Goal: Task Accomplishment & Management: Use online tool/utility

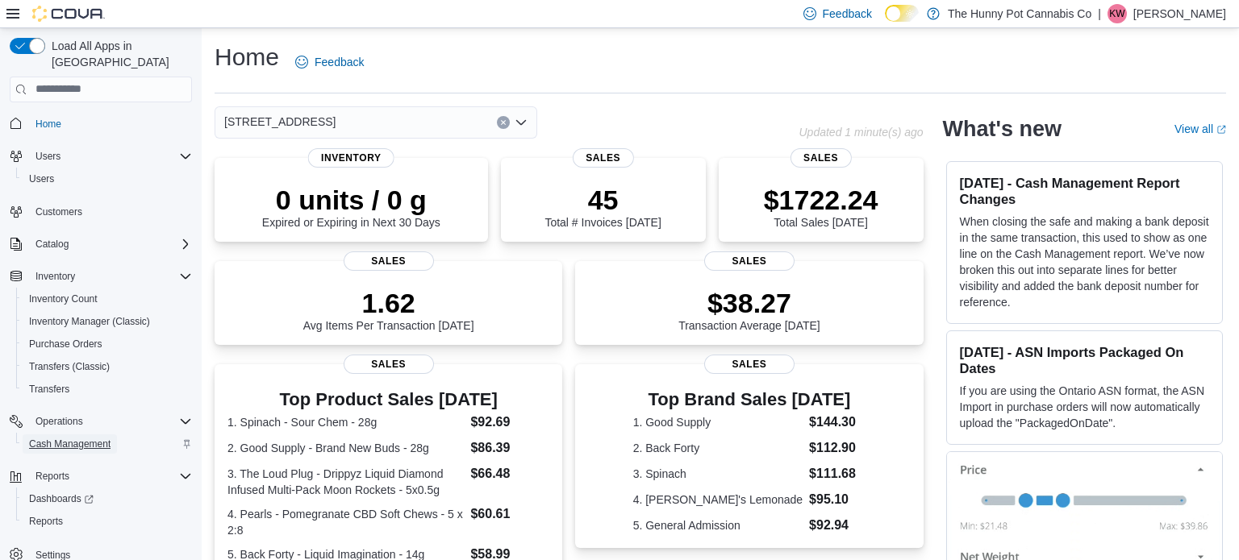
click at [74, 438] on span "Cash Management" at bounding box center [69, 444] width 81 height 13
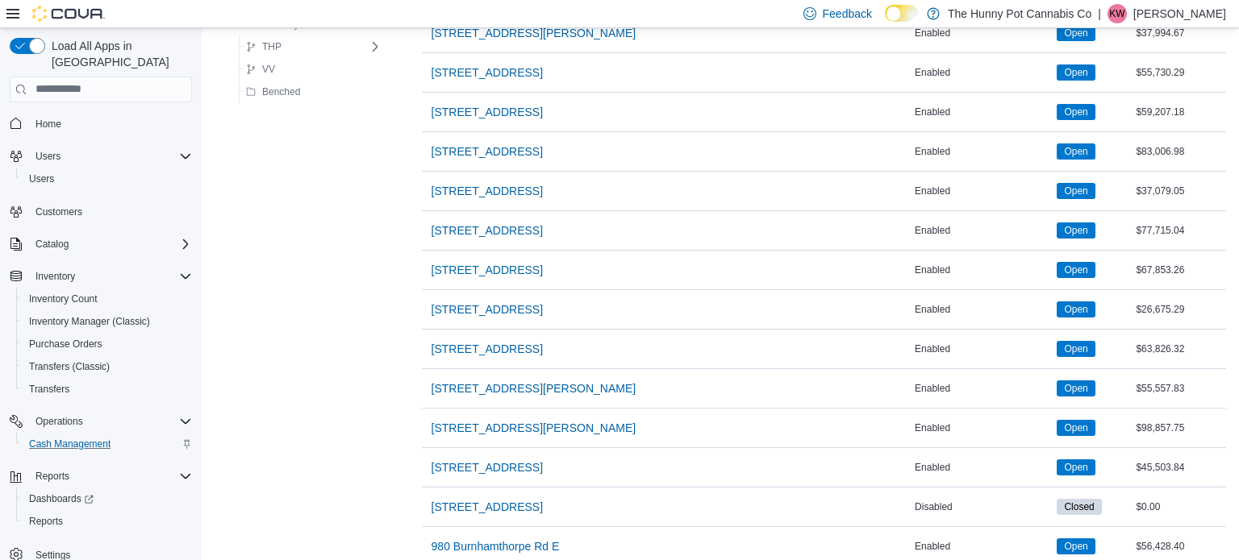
scroll to position [1315, 0]
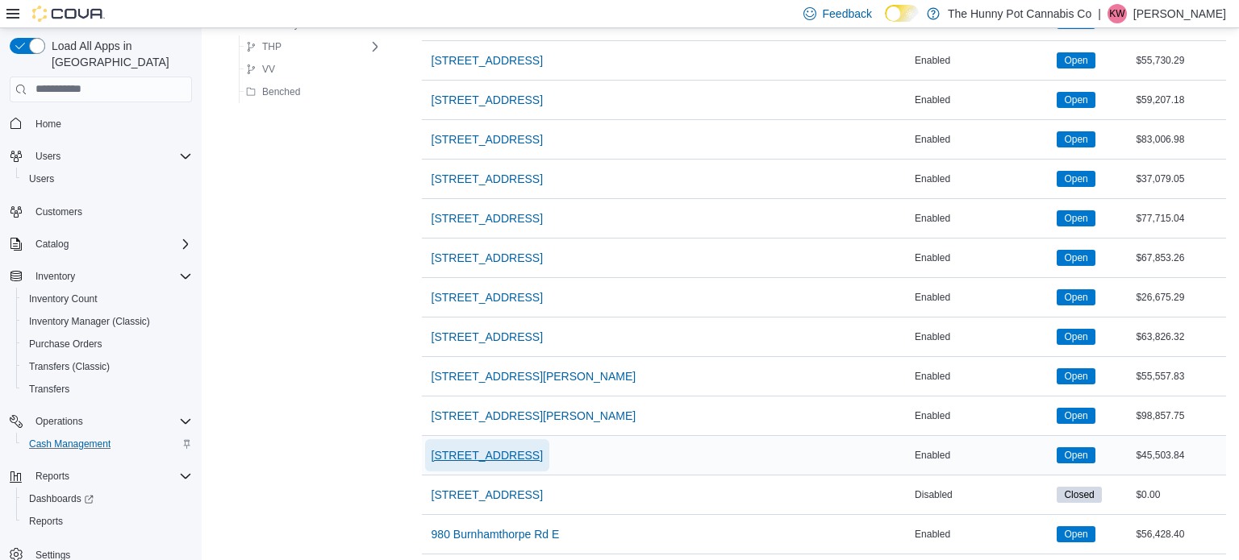
click at [499, 448] on span "[STREET_ADDRESS]" at bounding box center [486, 456] width 111 height 16
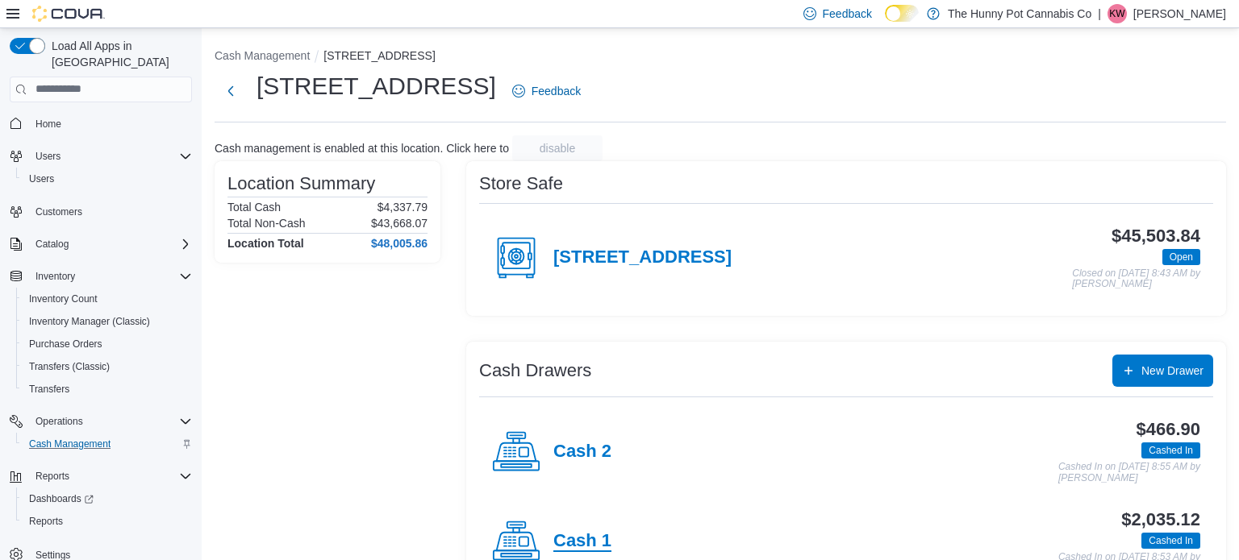
click at [587, 538] on h4 "Cash 1" at bounding box center [582, 541] width 58 height 21
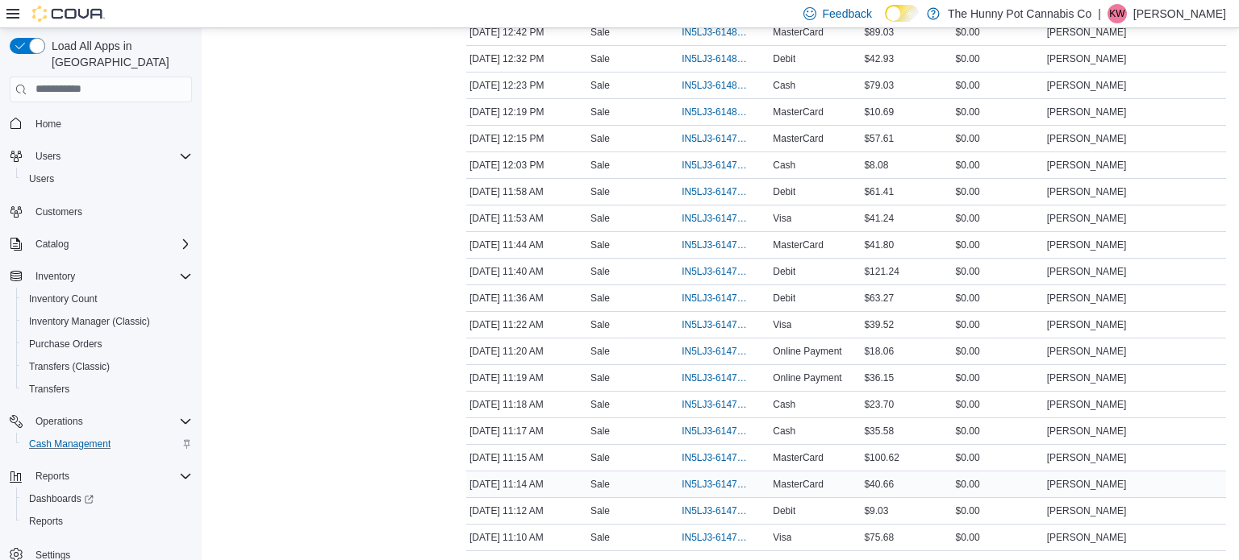
scroll to position [332, 0]
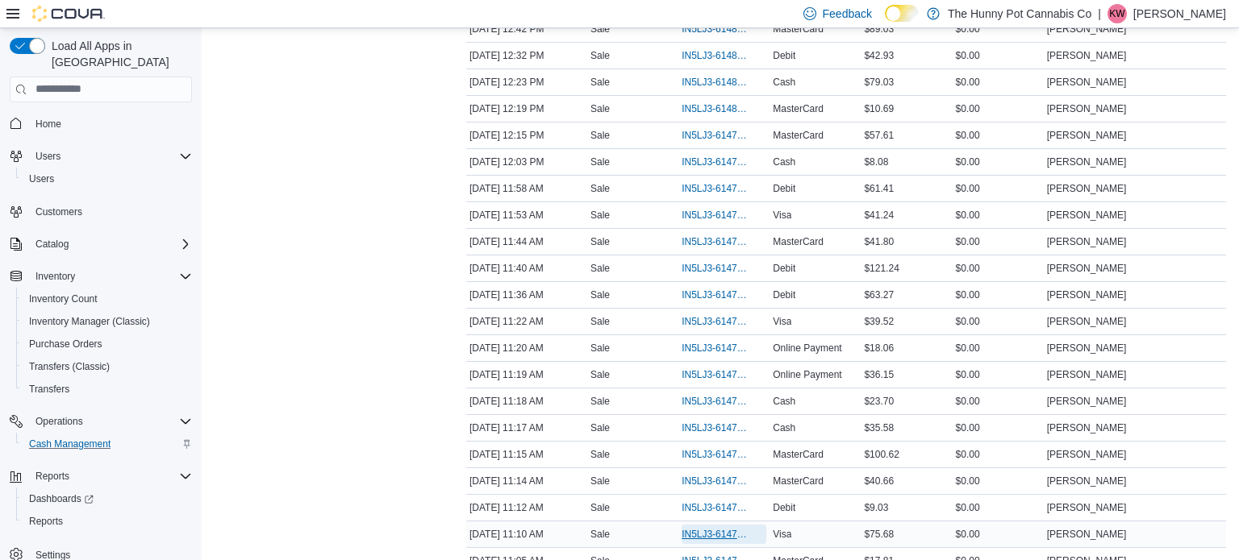
click at [701, 535] on span "IN5LJ3-6147521" at bounding box center [715, 534] width 69 height 13
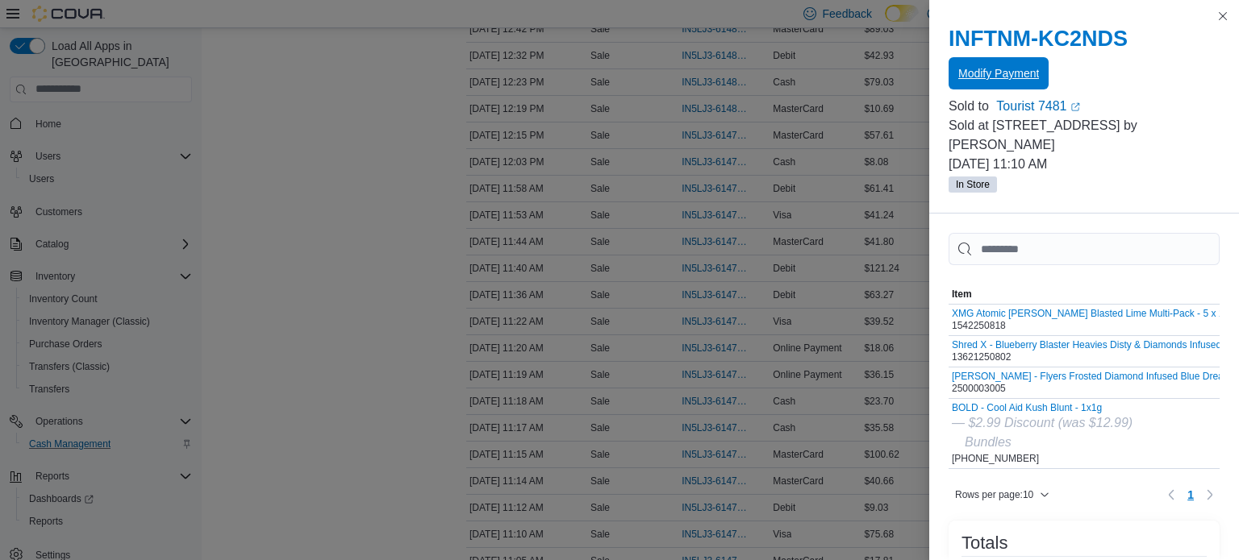
click at [1016, 73] on span "Modify Payment" at bounding box center [998, 73] width 81 height 16
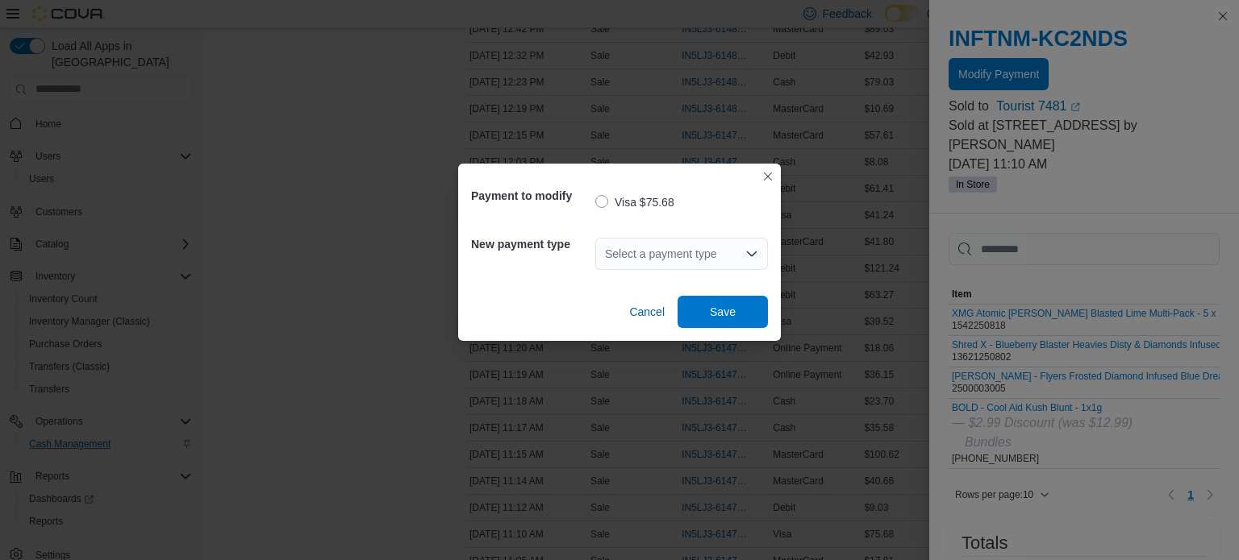
click at [718, 248] on div "Select a payment type" at bounding box center [681, 254] width 173 height 32
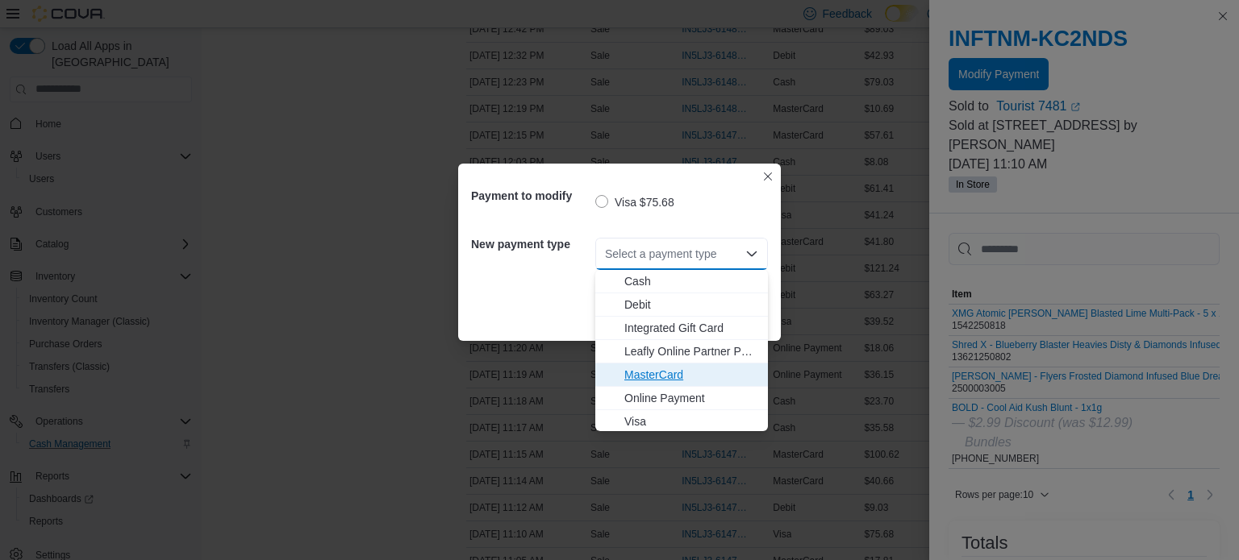
click at [644, 367] on span "MasterCard" at bounding box center [691, 375] width 134 height 16
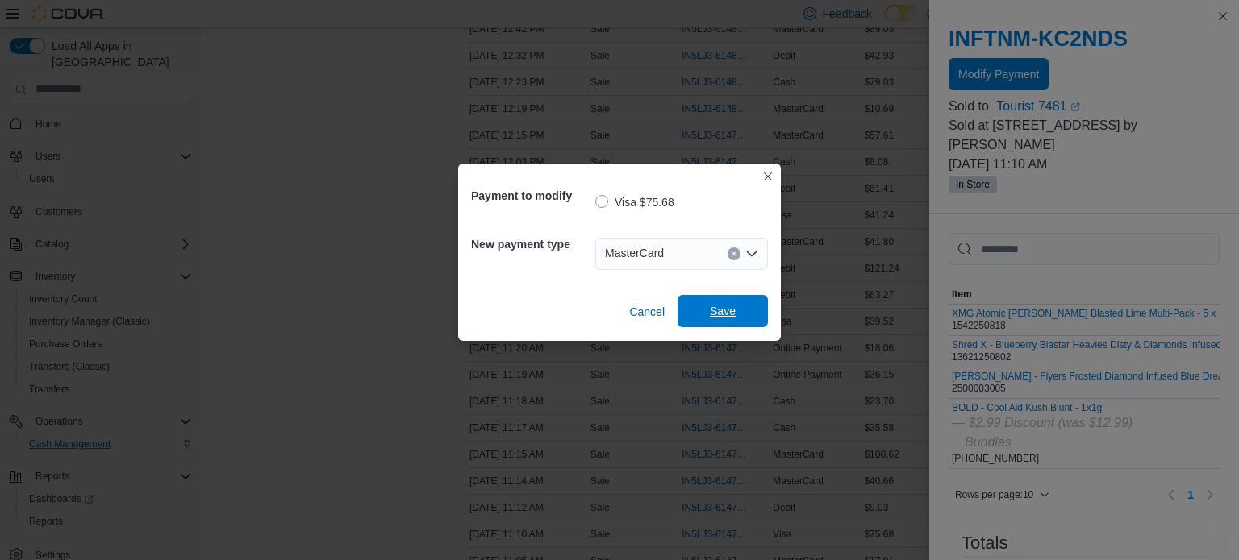
click at [736, 310] on span "Save" at bounding box center [722, 311] width 71 height 32
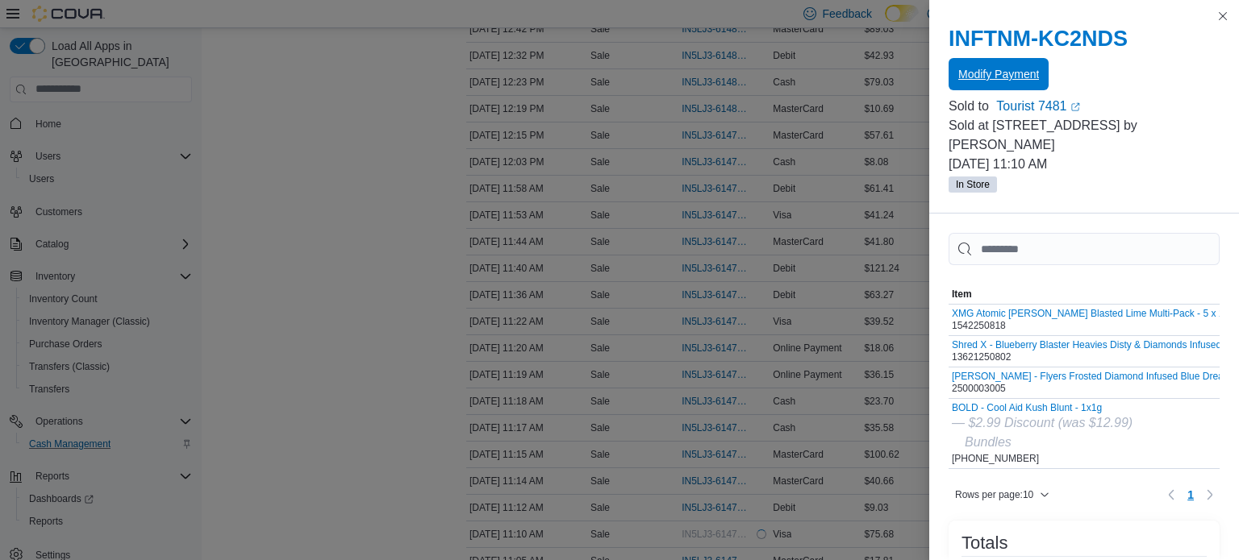
scroll to position [0, 0]
click at [1222, 17] on button "Close this dialog" at bounding box center [1222, 15] width 19 height 19
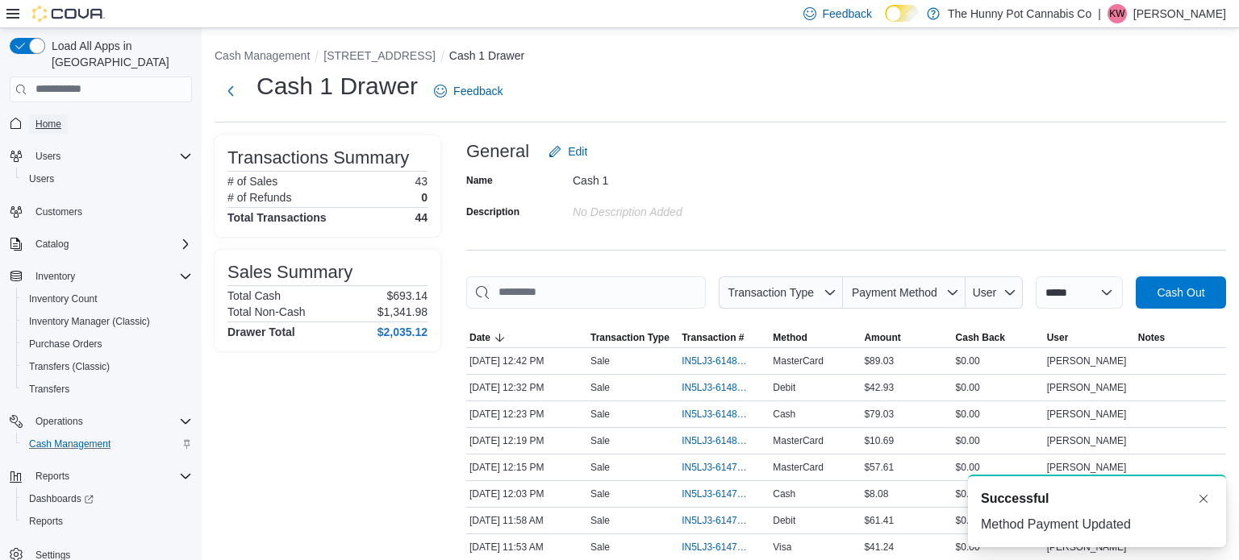
click at [52, 118] on span "Home" at bounding box center [48, 124] width 26 height 13
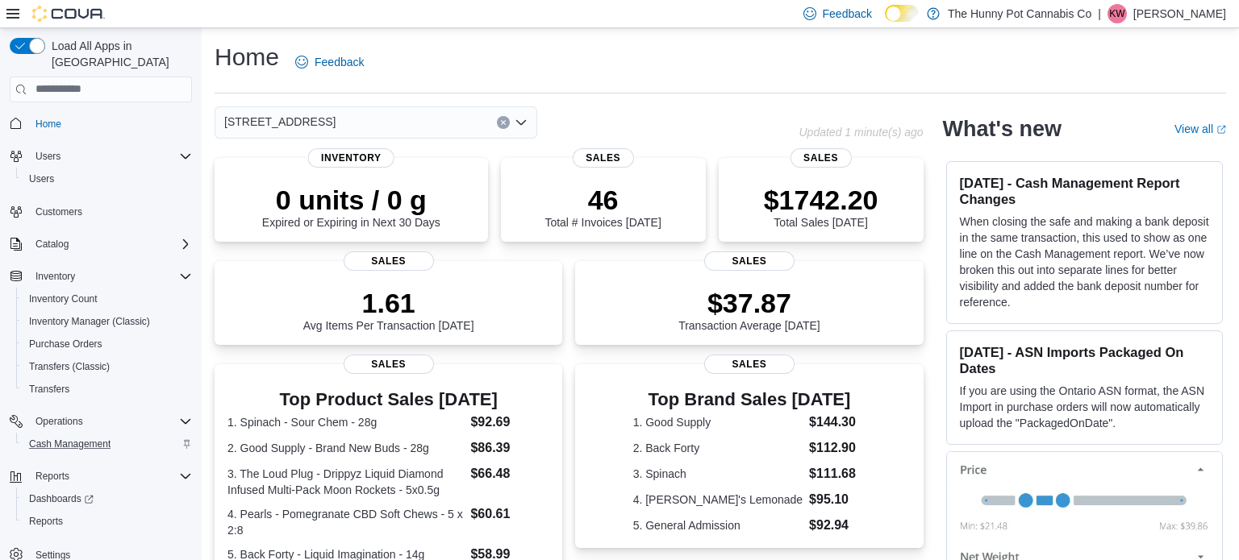
scroll to position [3, 0]
click at [63, 435] on span "Cash Management" at bounding box center [69, 441] width 81 height 13
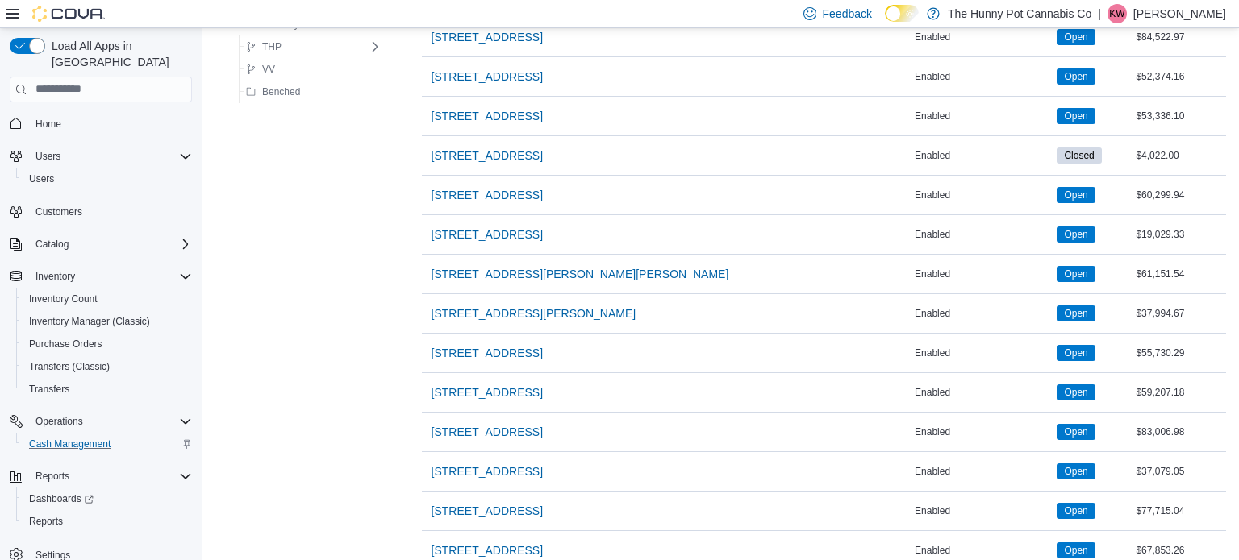
scroll to position [1433, 0]
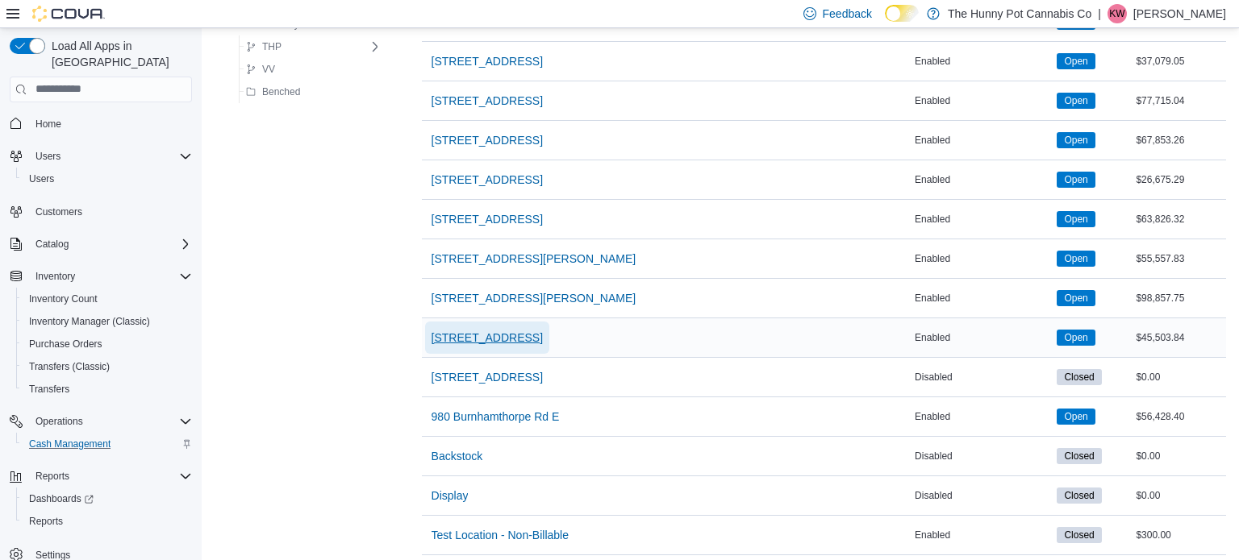
click at [461, 330] on span "[STREET_ADDRESS]" at bounding box center [486, 338] width 111 height 16
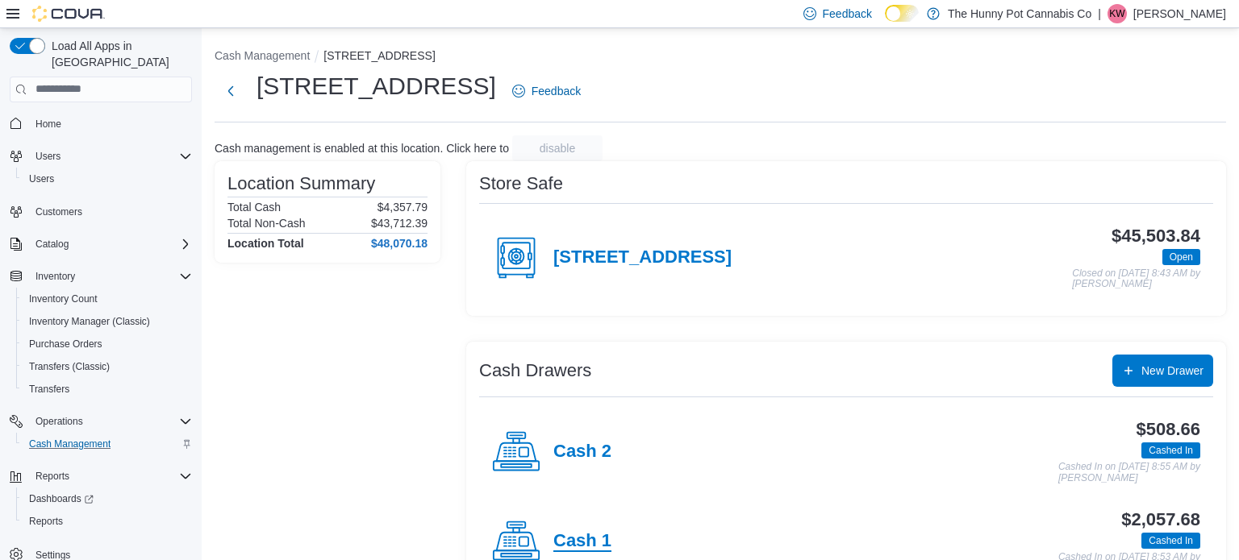
click at [578, 537] on h4 "Cash 1" at bounding box center [582, 541] width 58 height 21
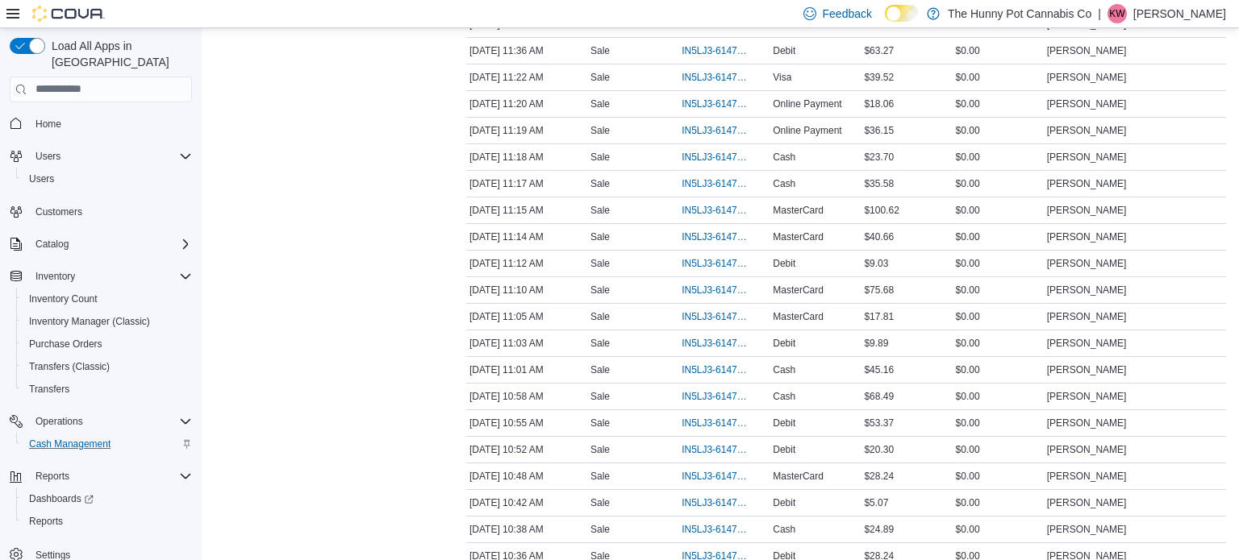
scroll to position [619, 0]
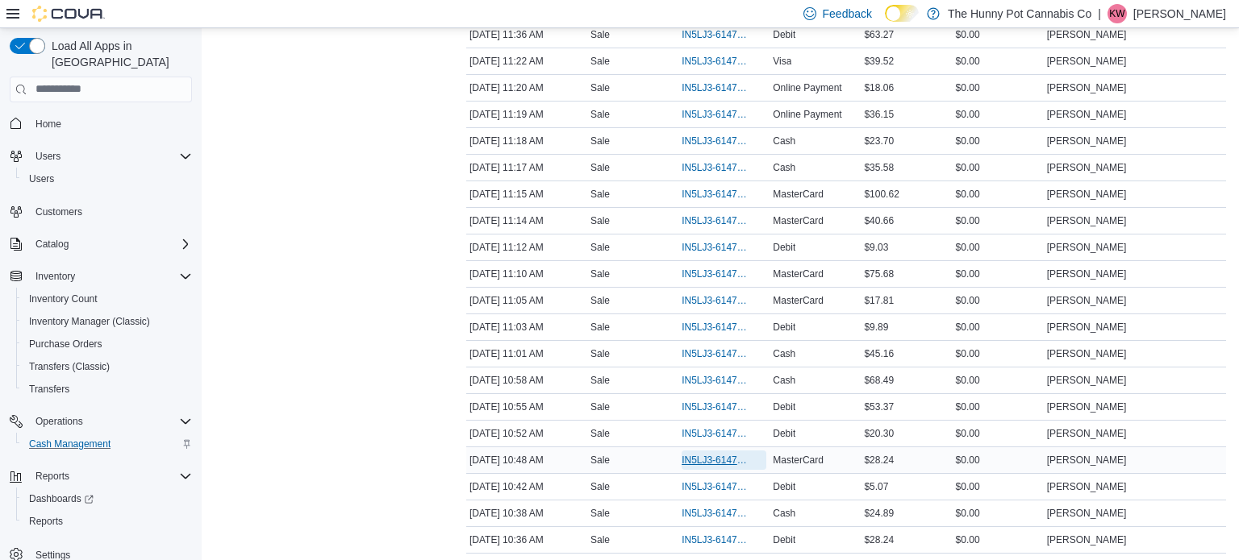
click at [694, 456] on span "IN5LJ3-6147408" at bounding box center [715, 460] width 69 height 13
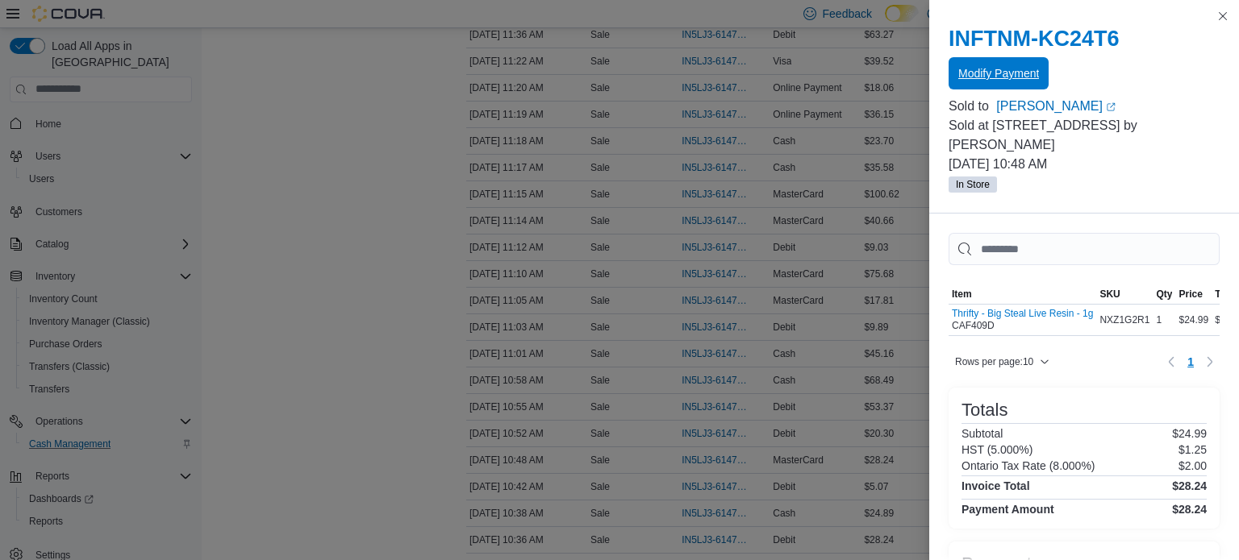
click at [988, 76] on span "Modify Payment" at bounding box center [998, 73] width 81 height 16
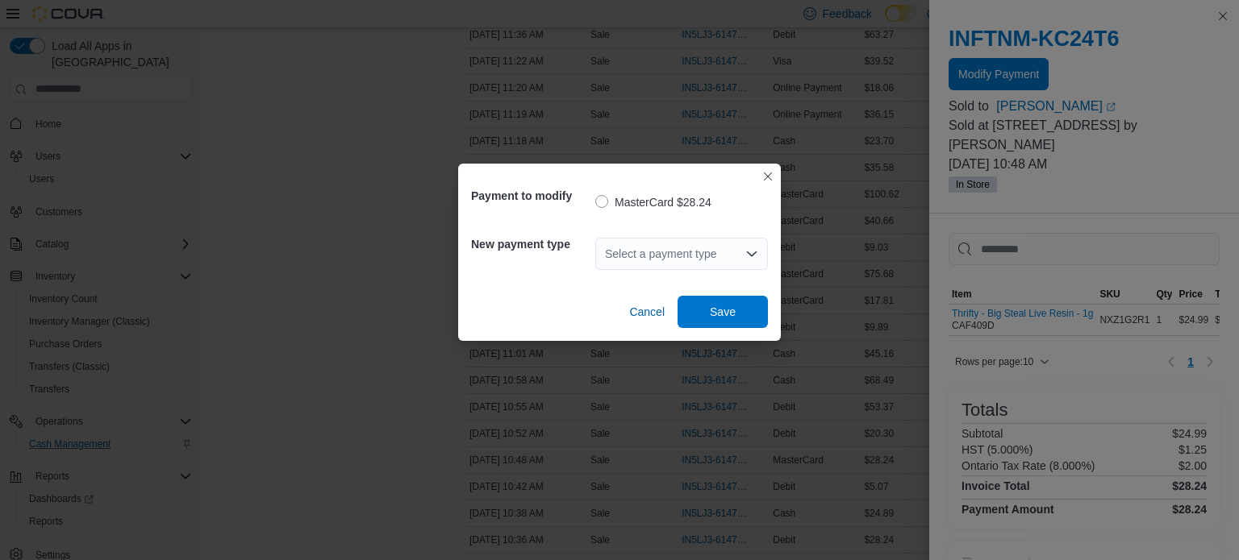
click at [729, 257] on div "Select a payment type" at bounding box center [681, 254] width 173 height 32
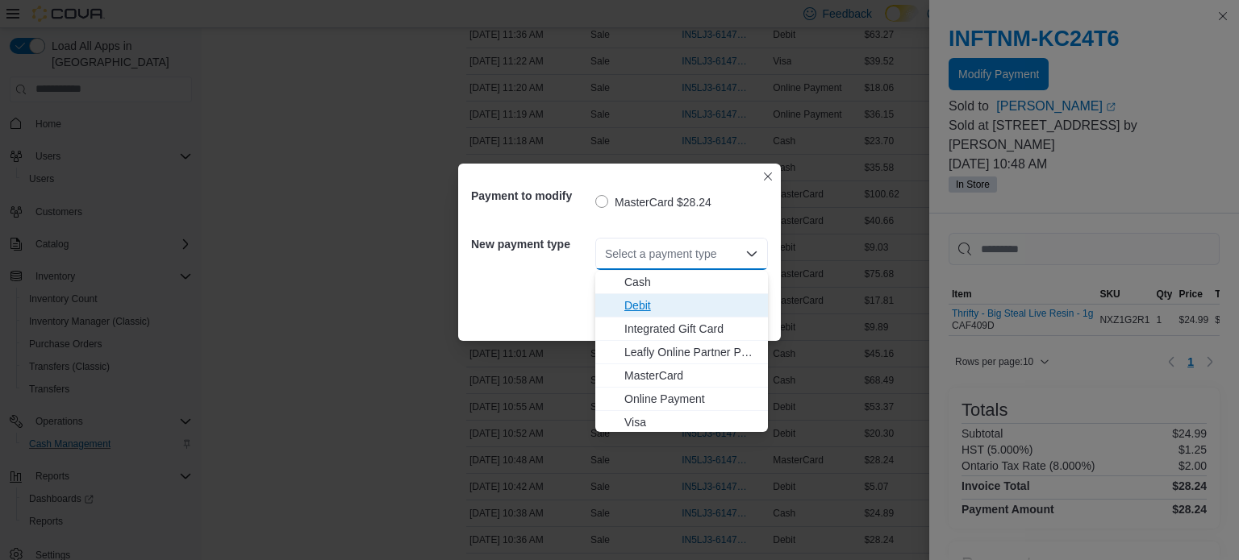
click at [633, 310] on span "Debit" at bounding box center [691, 306] width 134 height 16
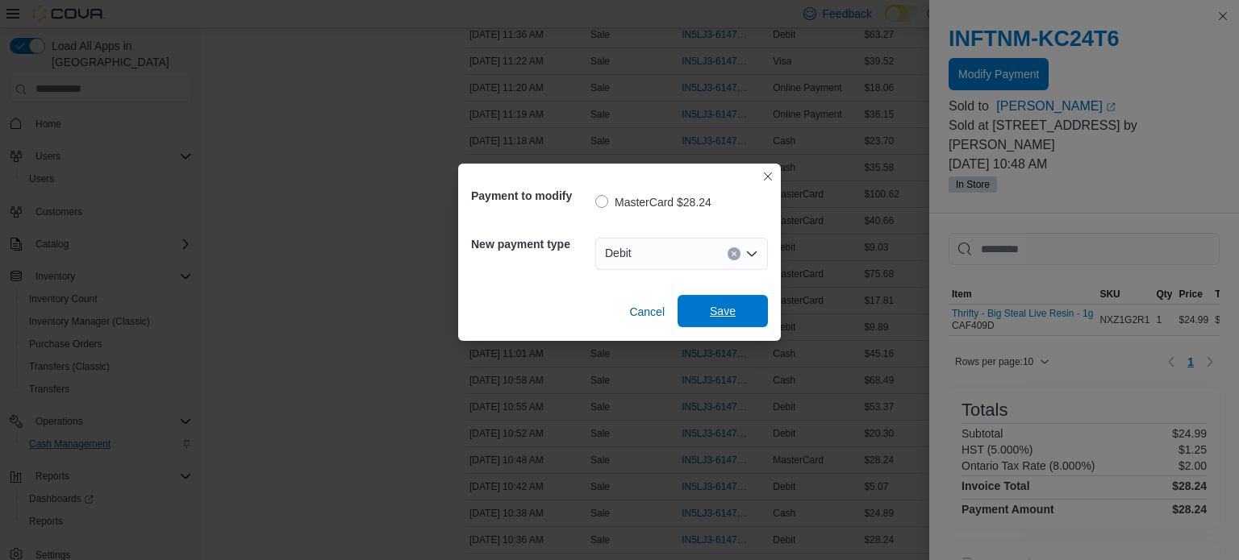
click at [746, 310] on span "Save" at bounding box center [722, 311] width 71 height 32
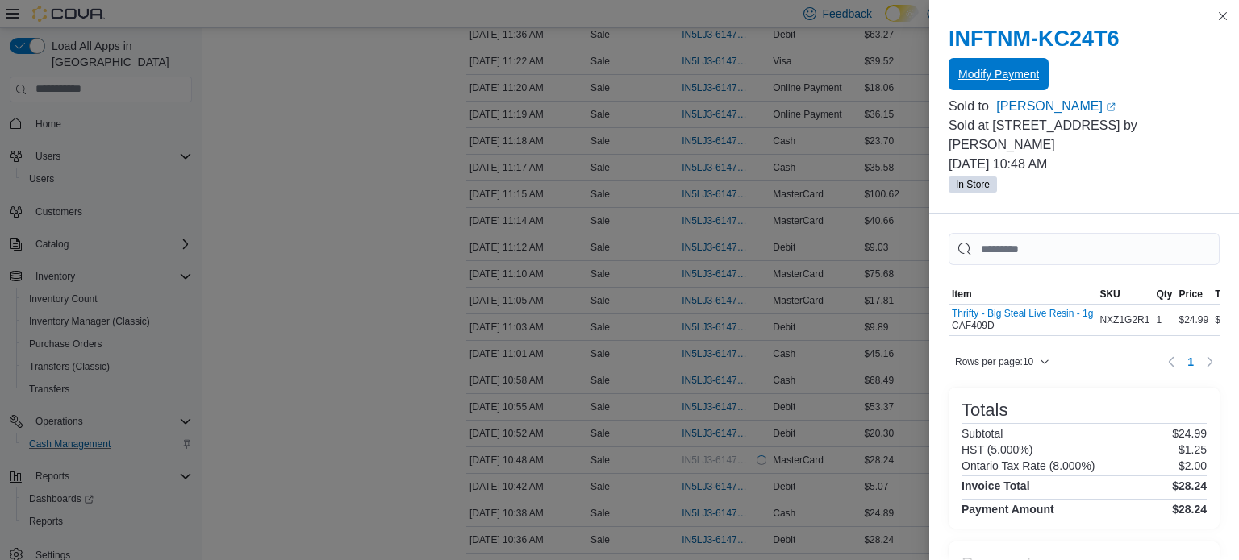
scroll to position [0, 0]
click at [1228, 15] on button "Close this dialog" at bounding box center [1222, 15] width 19 height 19
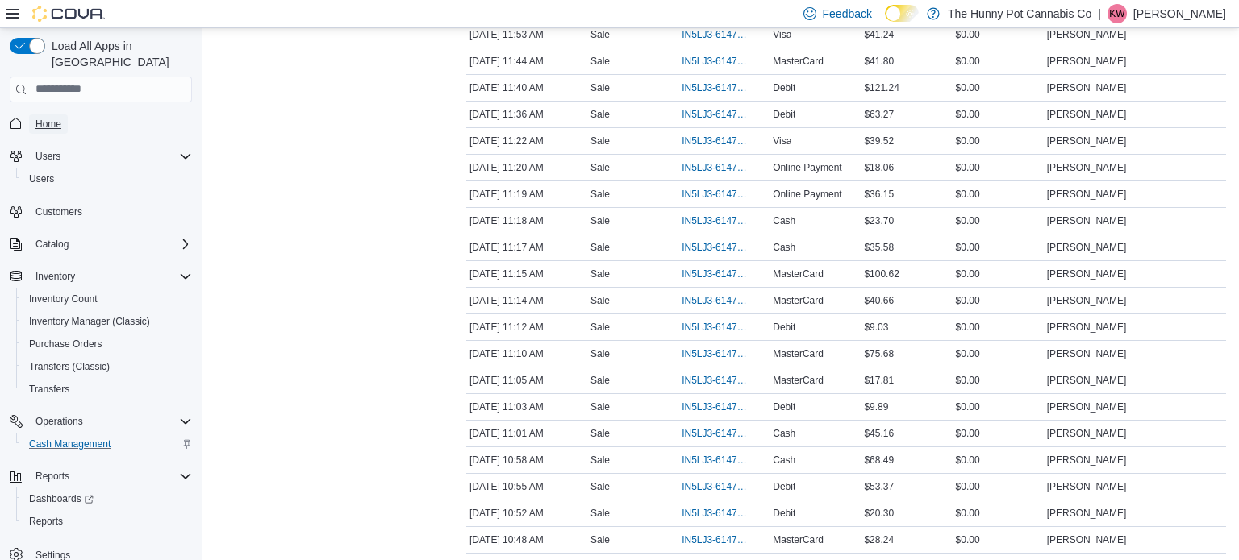
click at [61, 115] on link "Home" at bounding box center [48, 124] width 39 height 19
